Goal: Transaction & Acquisition: Purchase product/service

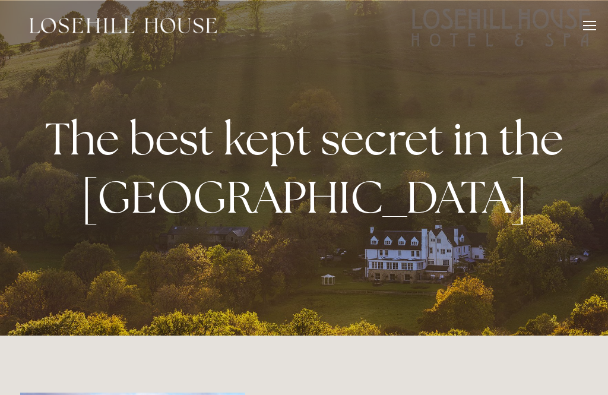
click at [61, 256] on div "The best kept secret in the [GEOGRAPHIC_DATA]" at bounding box center [304, 167] width 568 height 187
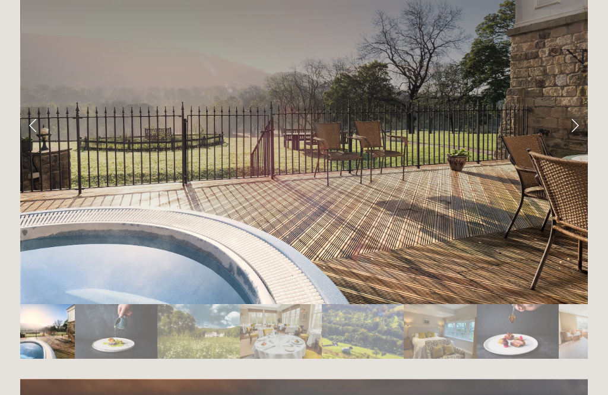
scroll to position [2008, 0]
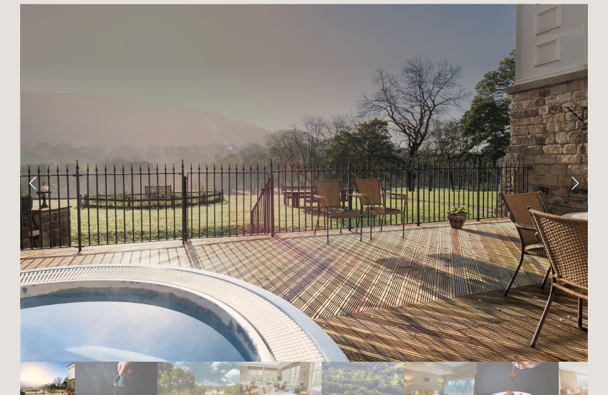
click at [574, 165] on link "Next Slide" at bounding box center [575, 183] width 26 height 36
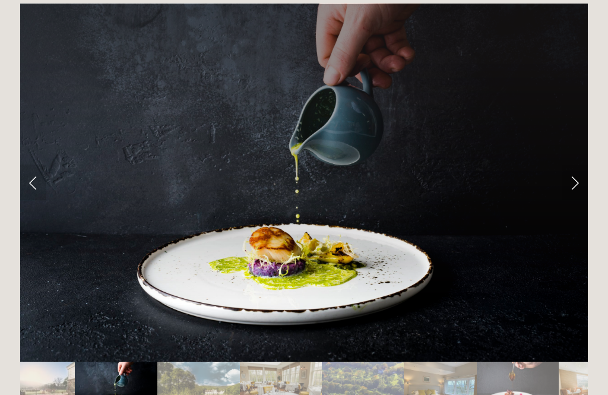
click at [579, 165] on link "Next Slide" at bounding box center [575, 183] width 26 height 36
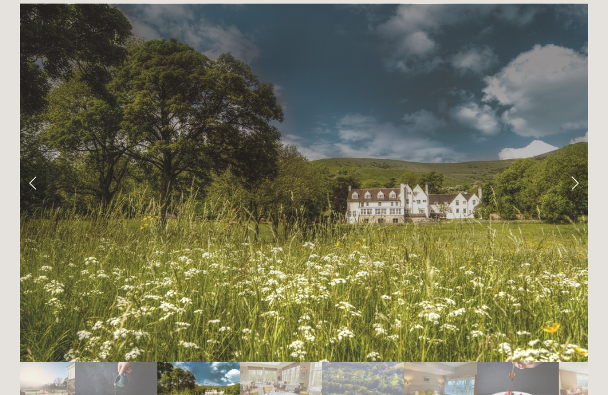
click at [582, 165] on link "Next Slide" at bounding box center [575, 183] width 26 height 36
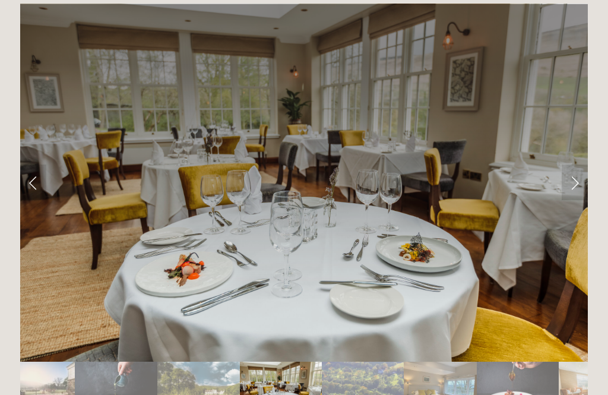
click at [574, 165] on link "Next Slide" at bounding box center [575, 183] width 26 height 36
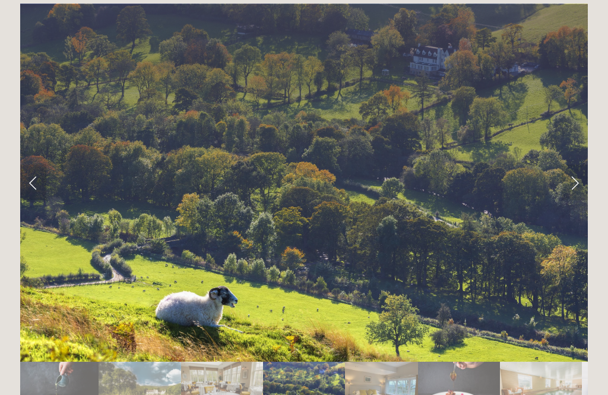
click at [579, 165] on link "Next Slide" at bounding box center [575, 183] width 26 height 36
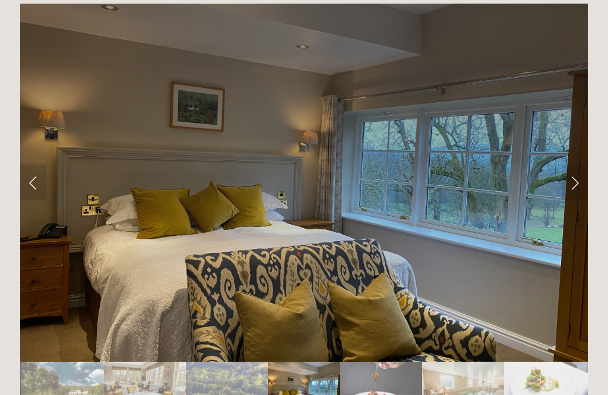
click at [579, 165] on link "Next Slide" at bounding box center [575, 183] width 26 height 36
click at [572, 165] on link "Next Slide" at bounding box center [575, 183] width 26 height 36
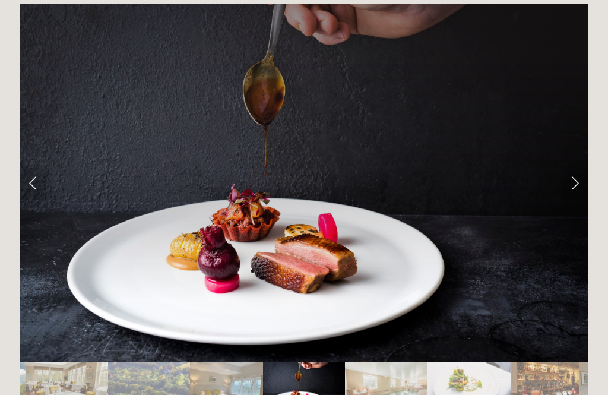
click at [579, 165] on link "Next Slide" at bounding box center [575, 183] width 26 height 36
click at [578, 165] on link "Next Slide" at bounding box center [575, 183] width 26 height 36
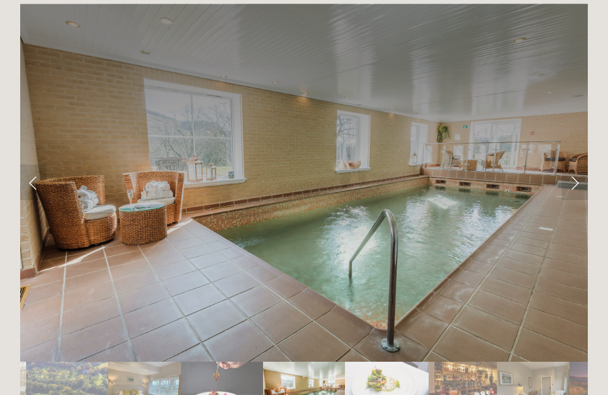
click at [573, 165] on link "Next Slide" at bounding box center [575, 183] width 26 height 36
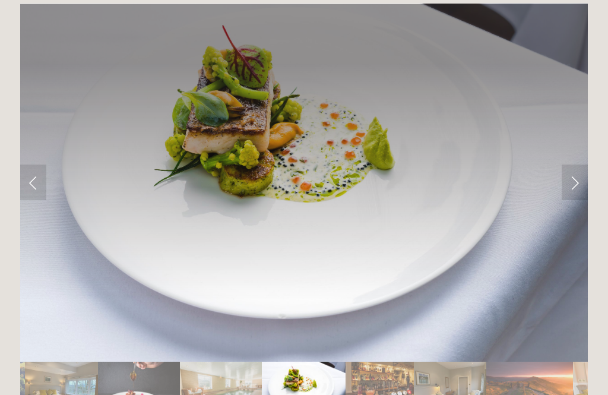
click at [577, 165] on link "Next Slide" at bounding box center [575, 183] width 26 height 36
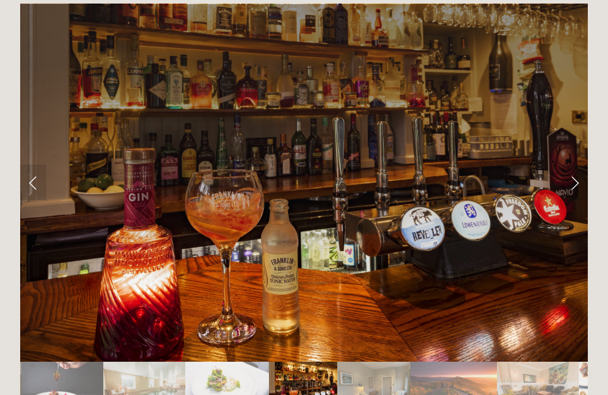
click at [576, 165] on link "Next Slide" at bounding box center [575, 183] width 26 height 36
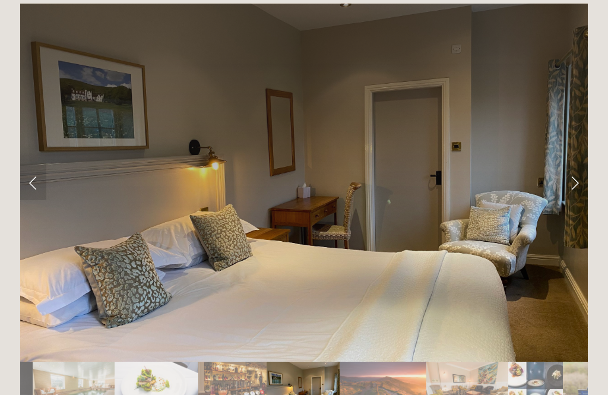
click at [577, 165] on link "Next Slide" at bounding box center [575, 183] width 26 height 36
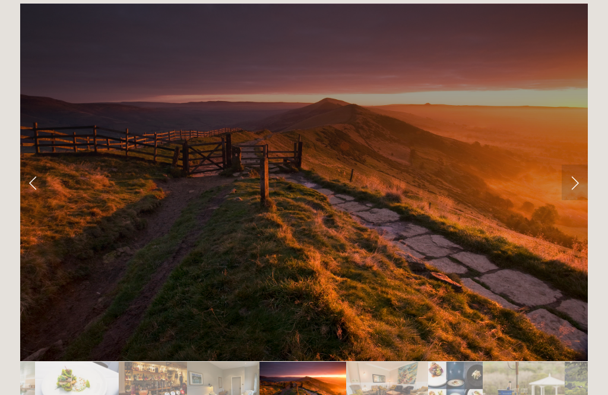
click at [578, 165] on link "Next Slide" at bounding box center [575, 183] width 26 height 36
click at [575, 165] on link "Next Slide" at bounding box center [575, 183] width 26 height 36
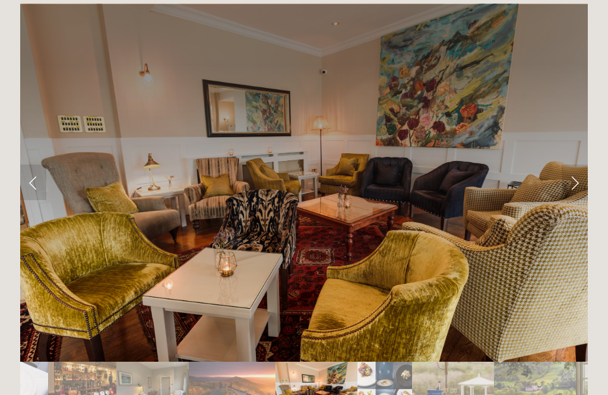
click at [571, 165] on link "Next Slide" at bounding box center [575, 183] width 26 height 36
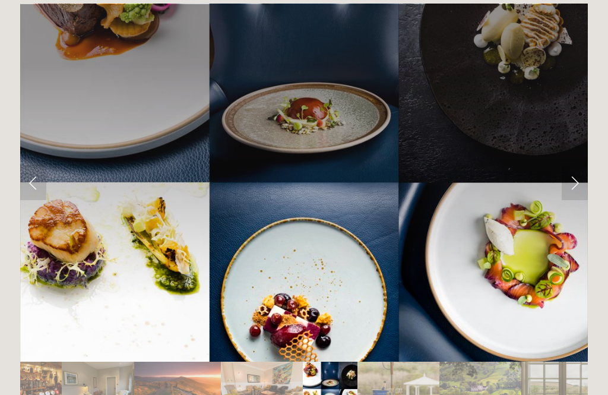
click at [573, 165] on link "Next Slide" at bounding box center [575, 183] width 26 height 36
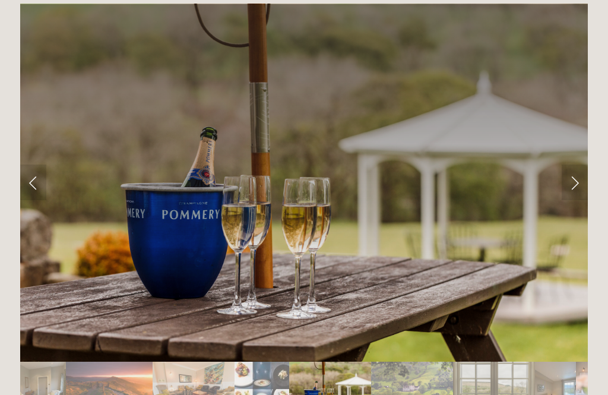
click at [576, 165] on link "Next Slide" at bounding box center [575, 183] width 26 height 36
click at [578, 165] on link "Next Slide" at bounding box center [575, 183] width 26 height 36
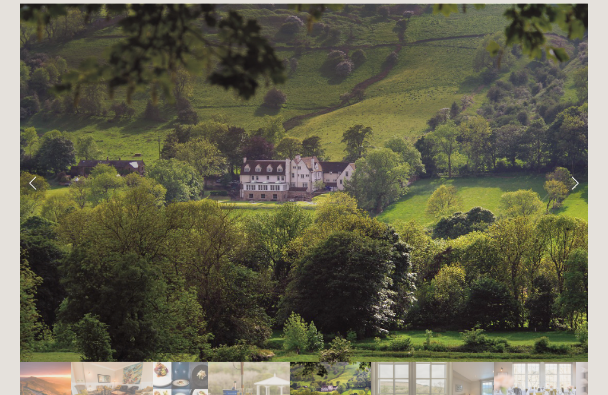
click at [579, 165] on link "Next Slide" at bounding box center [575, 183] width 26 height 36
click at [573, 165] on link "Next Slide" at bounding box center [575, 183] width 26 height 36
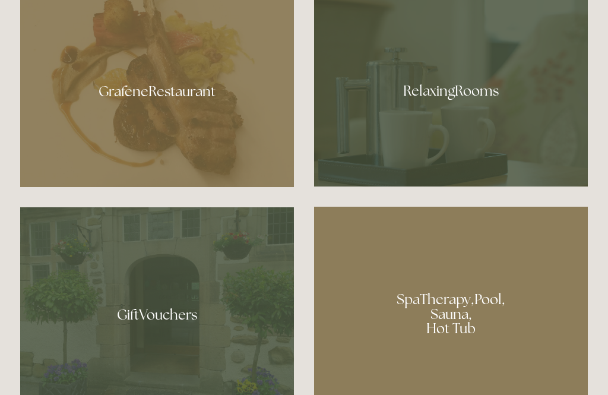
scroll to position [708, 0]
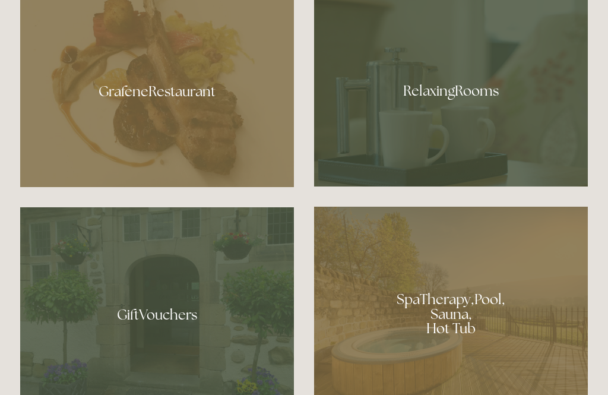
click at [182, 118] on div at bounding box center [157, 87] width 274 height 200
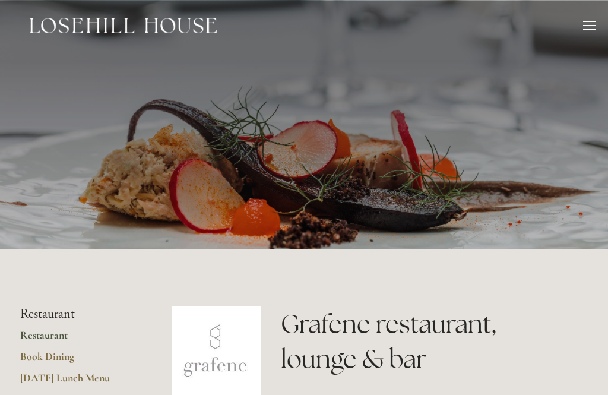
click at [592, 28] on div at bounding box center [589, 27] width 13 height 13
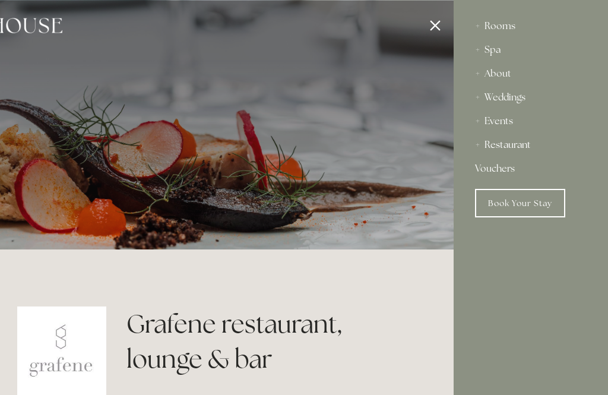
click at [485, 122] on div "Events" at bounding box center [531, 121] width 112 height 24
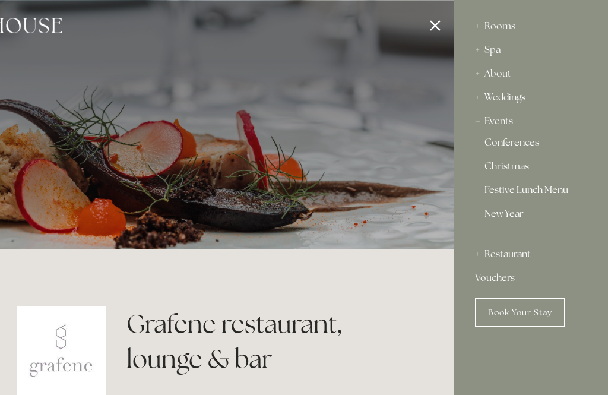
click at [520, 166] on link "Christmas" at bounding box center [531, 169] width 93 height 14
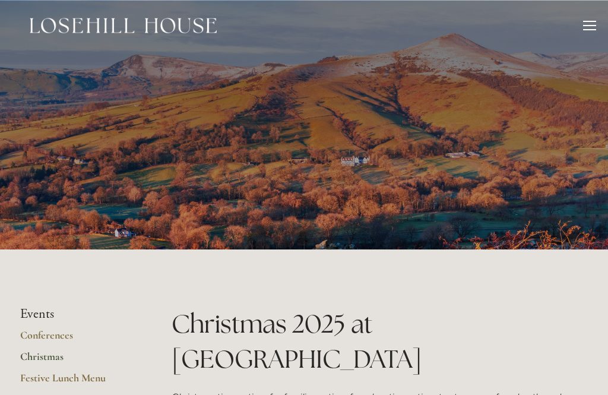
click at [595, 25] on div at bounding box center [589, 25] width 13 height 1
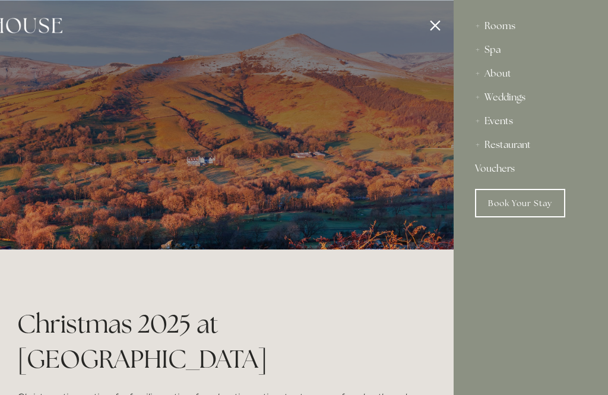
click at [506, 28] on div "Rooms" at bounding box center [531, 26] width 112 height 24
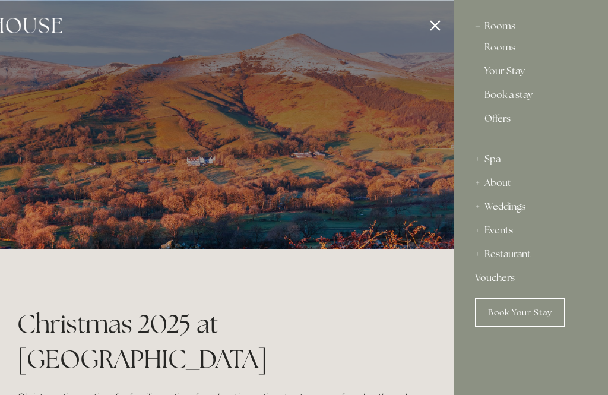
click at [510, 45] on link "Rooms" at bounding box center [531, 50] width 93 height 14
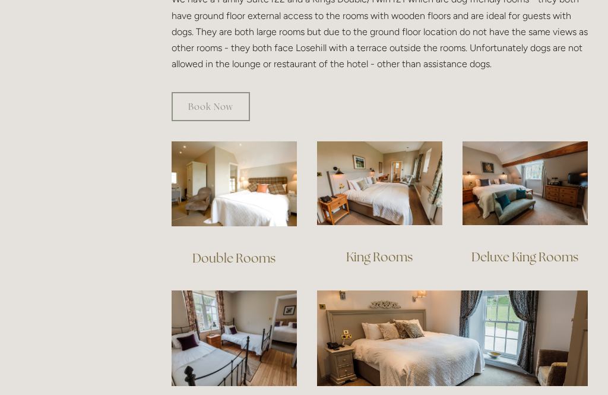
scroll to position [732, 0]
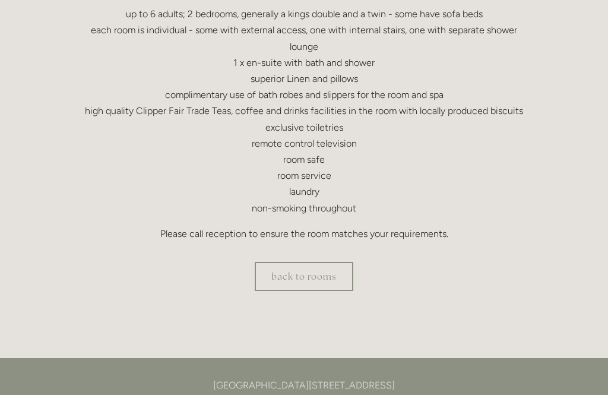
scroll to position [389, 0]
click at [308, 271] on link "back to rooms" at bounding box center [304, 277] width 99 height 29
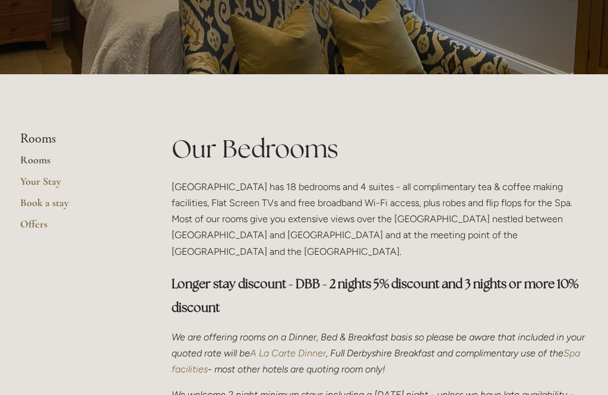
scroll to position [175, 0]
click at [34, 225] on link "Offers" at bounding box center [76, 227] width 113 height 21
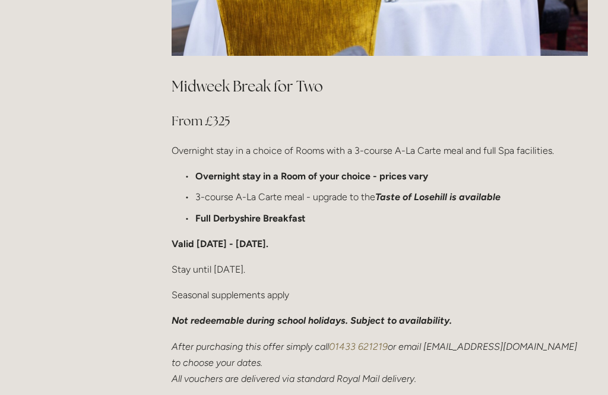
scroll to position [727, 0]
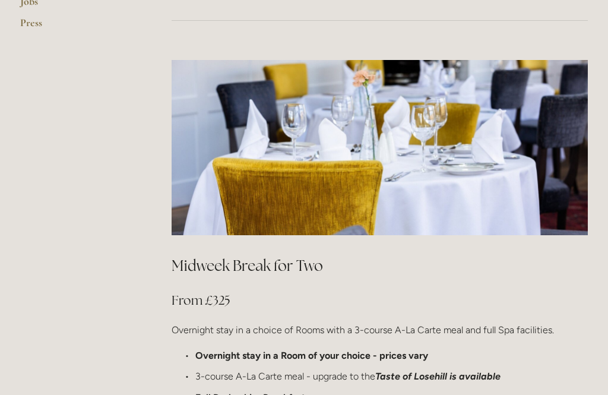
scroll to position [545, 0]
